Goal: Information Seeking & Learning: Stay updated

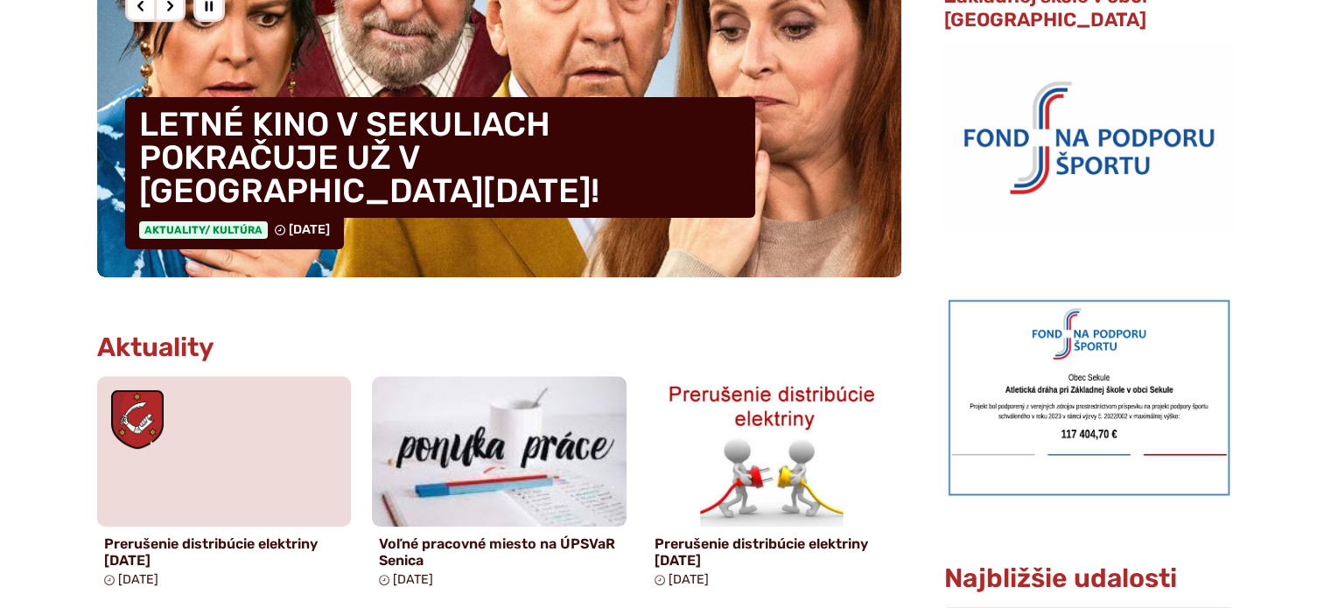
scroll to position [700, 0]
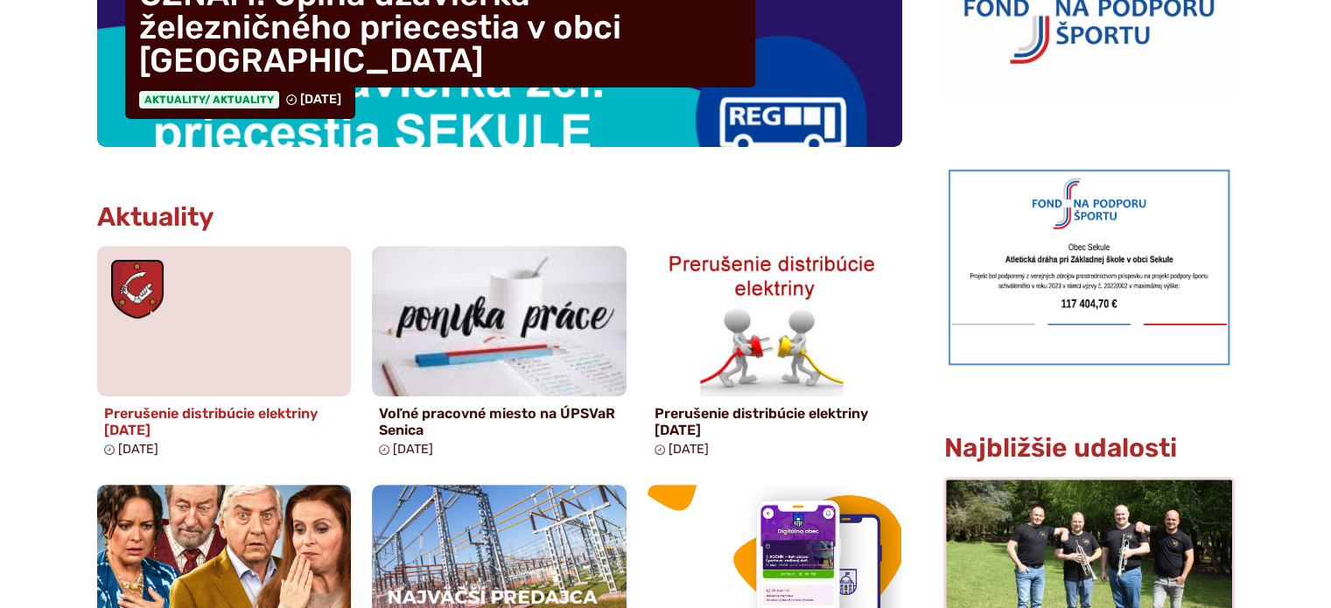
click at [204, 332] on figure at bounding box center [224, 321] width 255 height 151
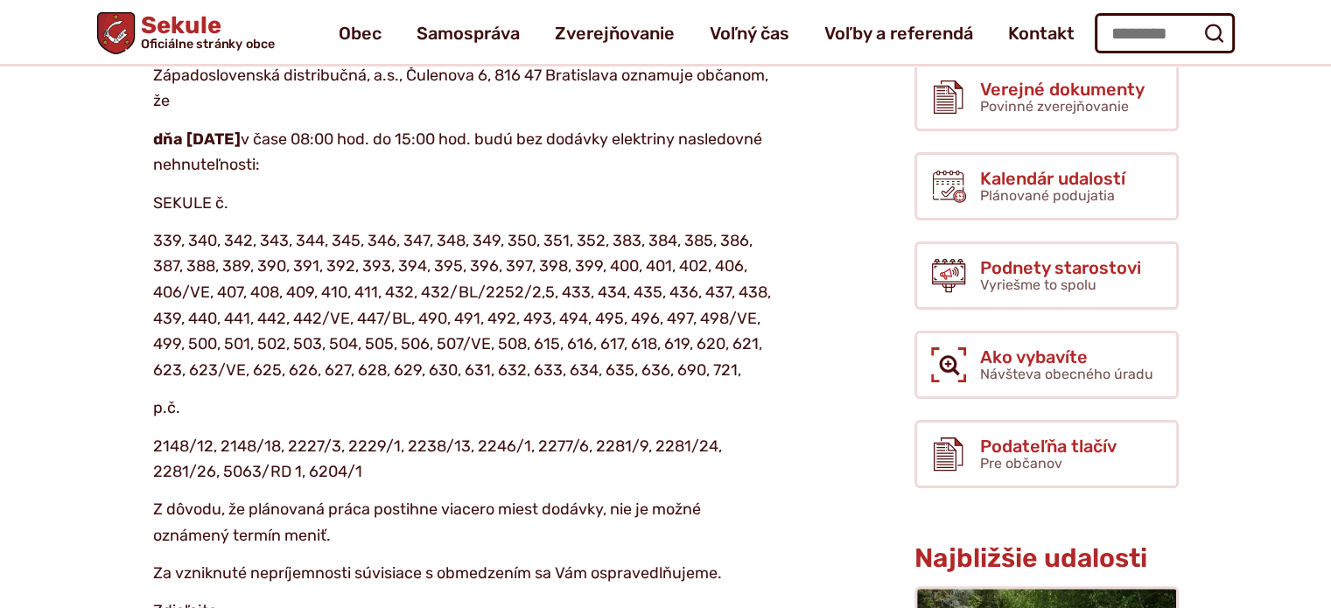
scroll to position [263, 0]
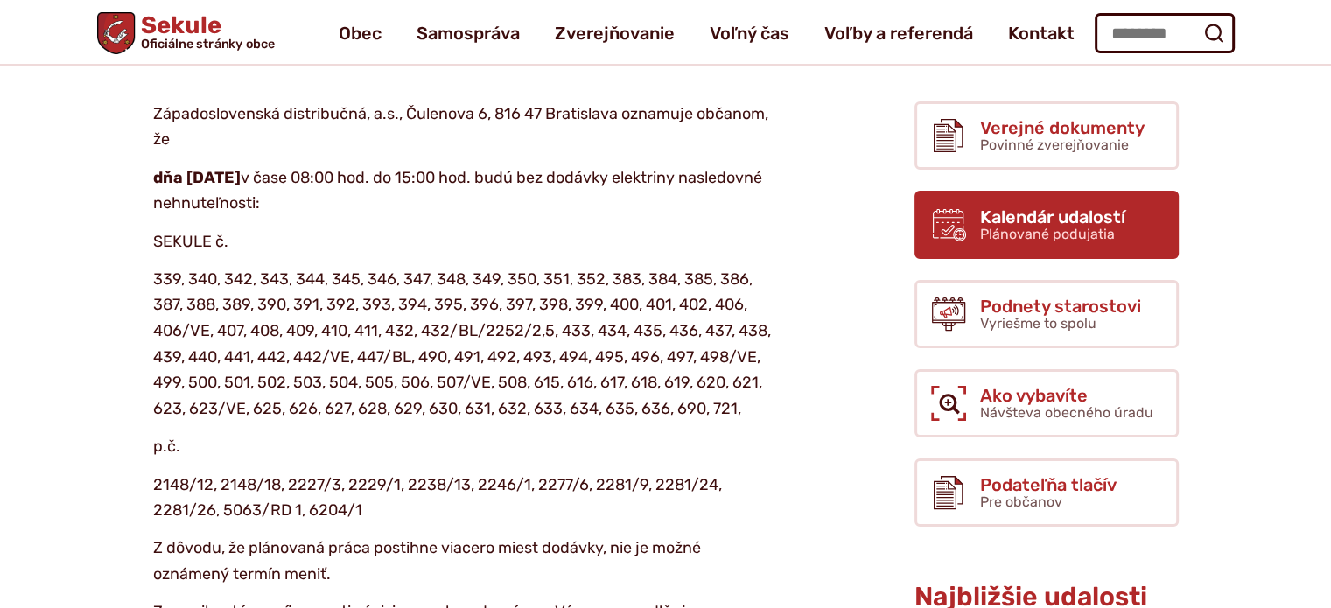
click at [1027, 220] on span "Kalendár udalostí" at bounding box center [1052, 216] width 145 height 19
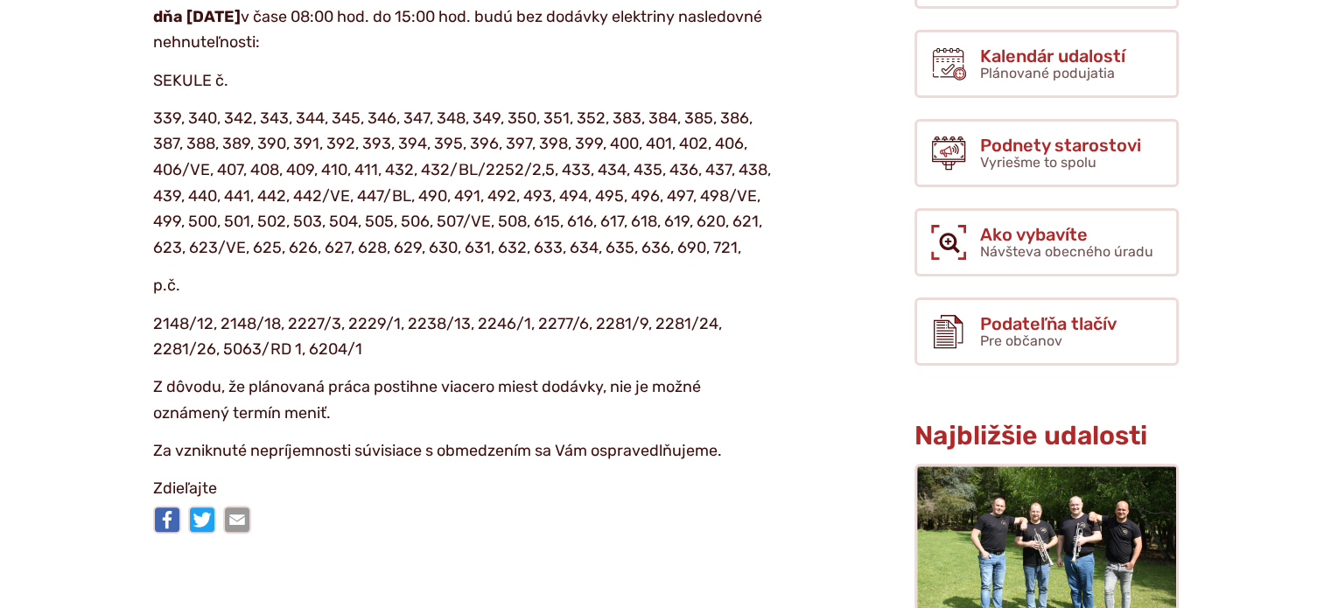
scroll to position [0, 0]
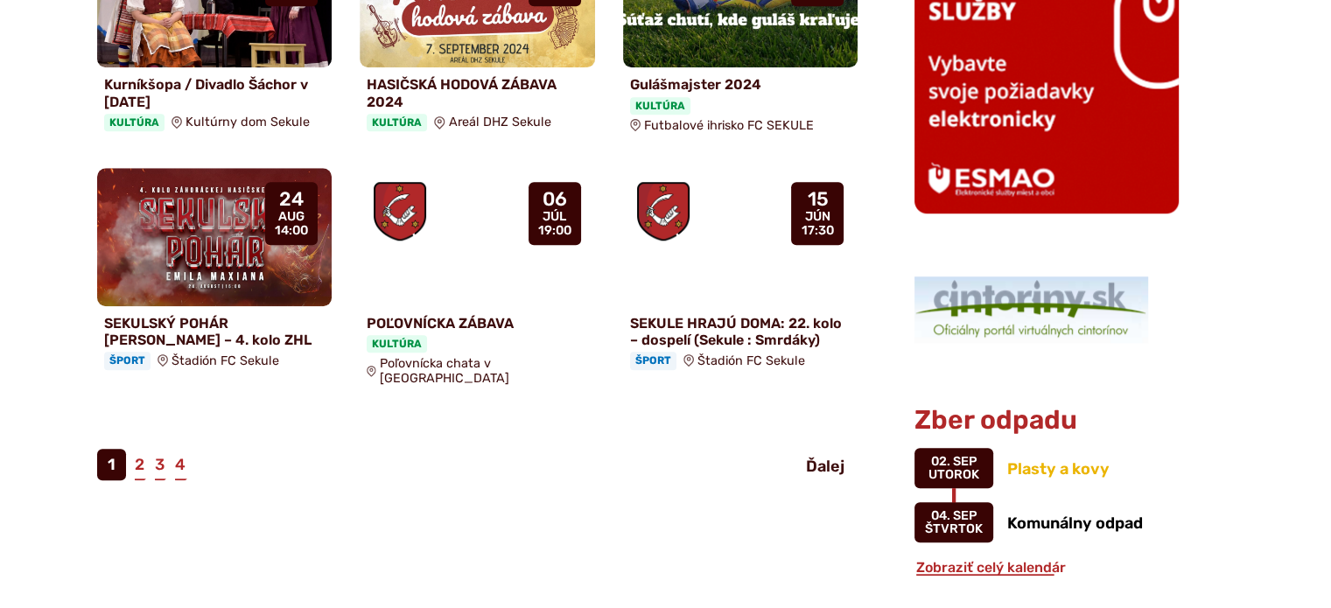
scroll to position [1488, 0]
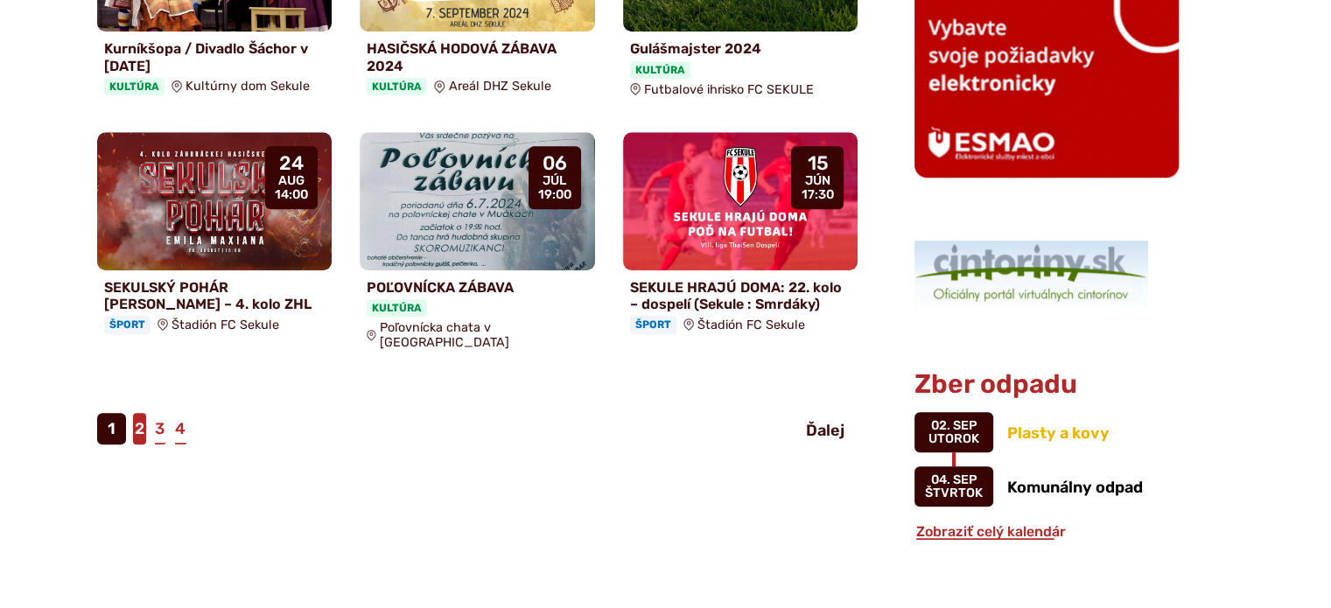
click at [137, 413] on link "2" at bounding box center [139, 429] width 13 height 32
